Goal: Task Accomplishment & Management: Use online tool/utility

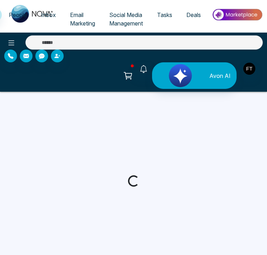
select select "*"
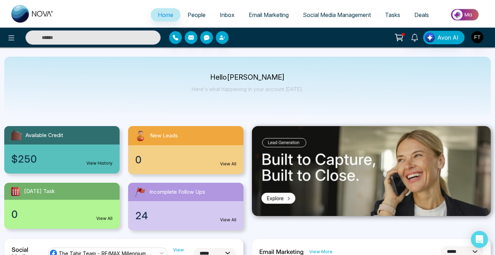
click at [265, 17] on span "Email Marketing" at bounding box center [269, 14] width 40 height 7
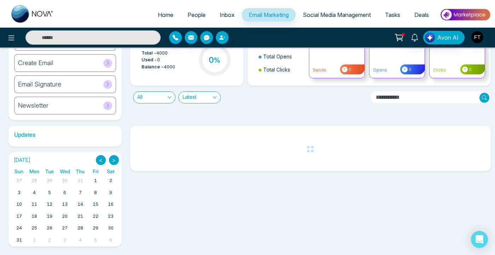
scroll to position [44, 0]
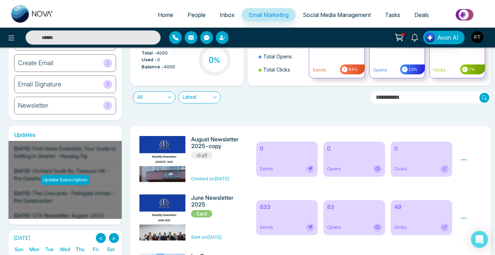
click at [267, 161] on icon at bounding box center [464, 159] width 6 height 6
click at [267, 179] on link "Edit" at bounding box center [470, 180] width 8 height 6
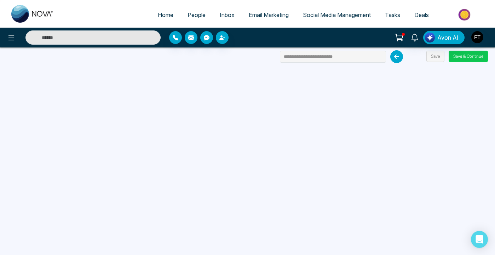
click at [267, 56] on button "Save & Continue" at bounding box center [468, 56] width 39 height 11
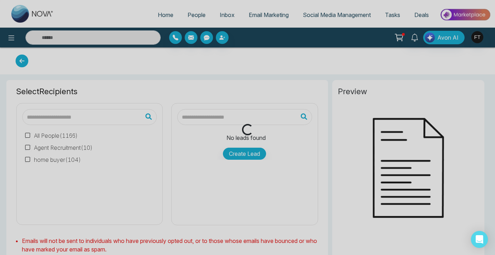
type input "**********"
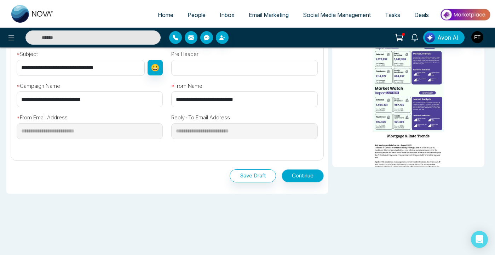
scroll to position [245, 0]
click at [267, 173] on button "Continue" at bounding box center [303, 176] width 42 height 13
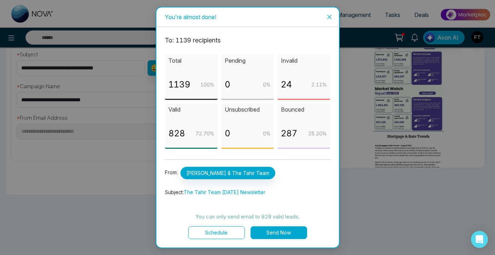
click at [267, 231] on button "Send Now" at bounding box center [279, 232] width 57 height 13
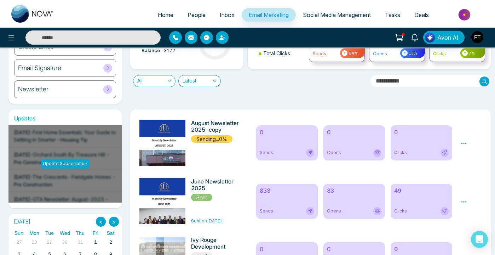
scroll to position [62, 0]
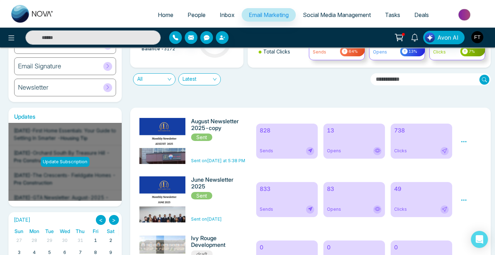
click at [267, 142] on icon at bounding box center [464, 141] width 6 height 6
click at [267, 153] on span "Preview" at bounding box center [475, 152] width 19 height 6
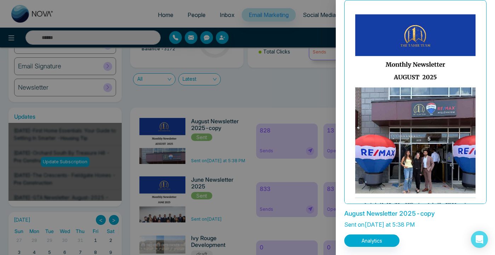
scroll to position [0, 0]
drag, startPoint x: 355, startPoint y: 12, endPoint x: 387, endPoint y: 46, distance: 47.3
click at [267, 46] on div at bounding box center [415, 102] width 142 height 204
click at [147, 99] on div at bounding box center [247, 127] width 495 height 255
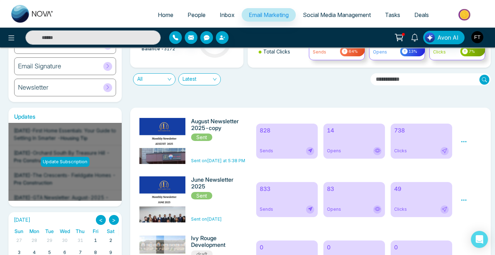
click at [267, 140] on icon at bounding box center [464, 141] width 6 height 6
click at [208, 126] on h6 "August Newsletter 2025-copy" at bounding box center [218, 124] width 54 height 13
click at [220, 121] on h6 "August Newsletter 2025-copy" at bounding box center [218, 124] width 54 height 13
click at [267, 139] on icon at bounding box center [464, 141] width 6 height 6
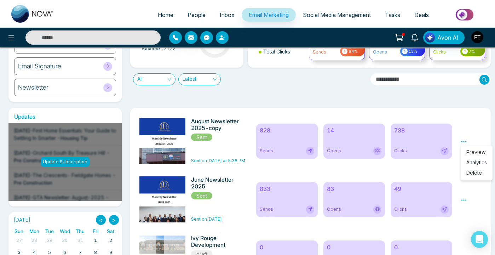
click at [267, 149] on span "Preview" at bounding box center [475, 152] width 19 height 6
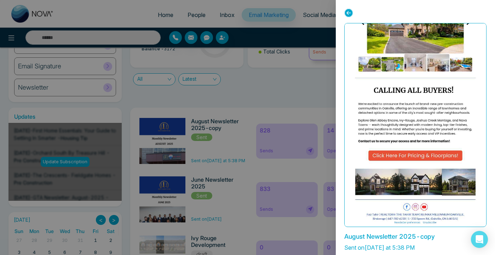
scroll to position [801, 0]
click at [242, 106] on div at bounding box center [247, 127] width 495 height 255
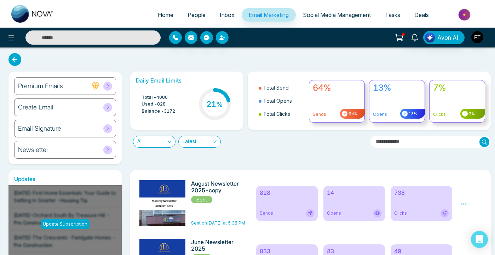
scroll to position [0, 0]
